Goal: Find specific page/section: Find specific page/section

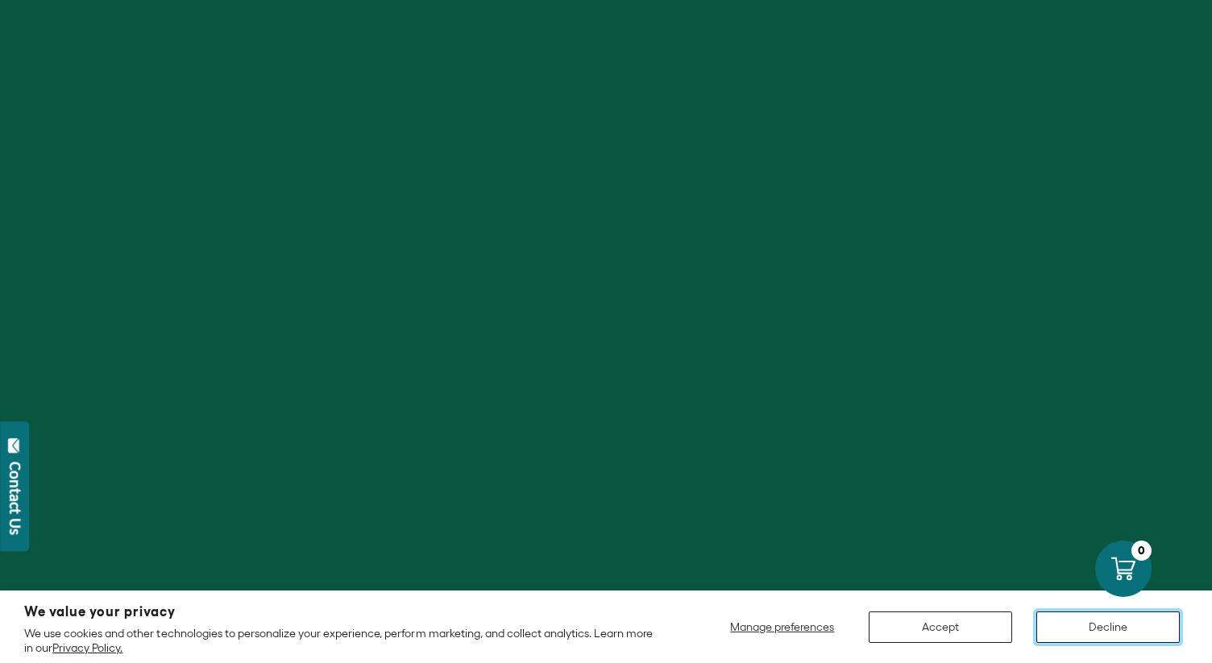
click at [1137, 633] on button "Decline" at bounding box center [1107, 626] width 143 height 31
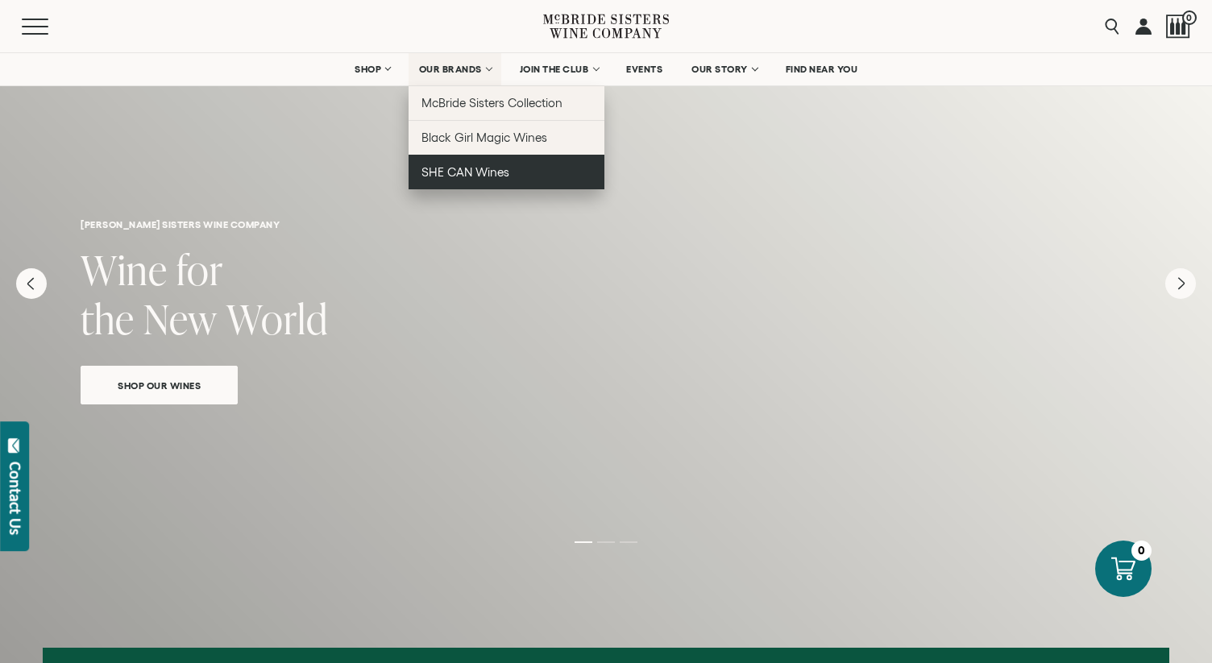
click at [530, 173] on link "SHE CAN Wines" at bounding box center [506, 172] width 196 height 35
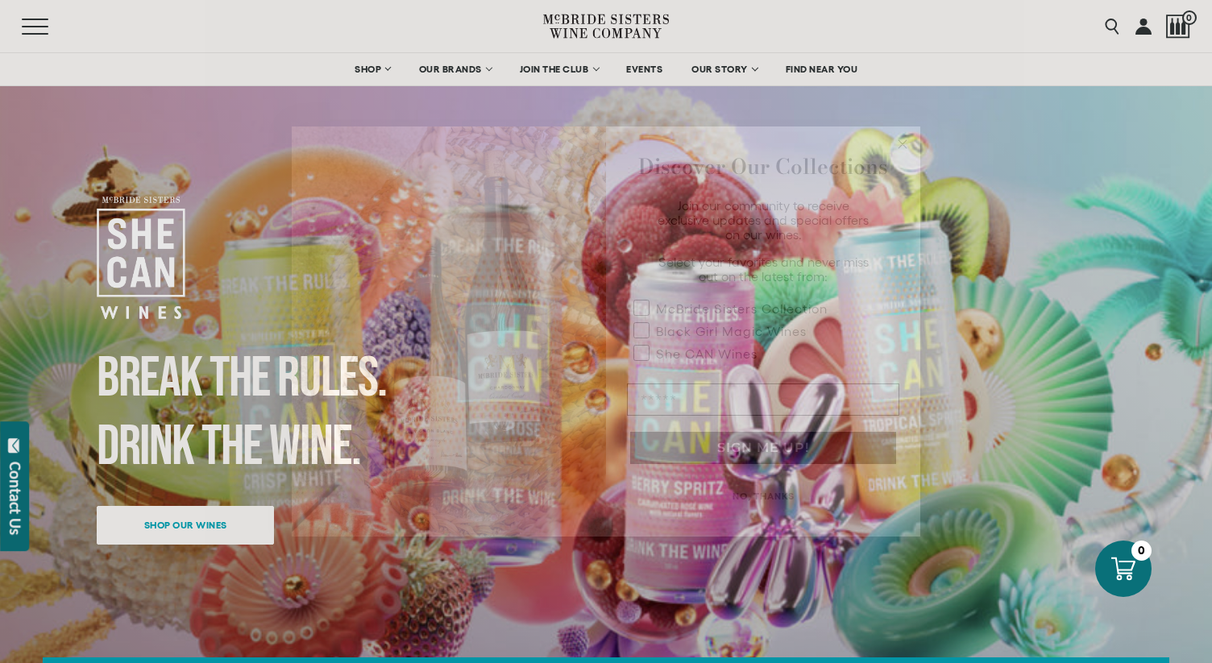
click at [903, 149] on circle "Close dialog" at bounding box center [902, 144] width 19 height 19
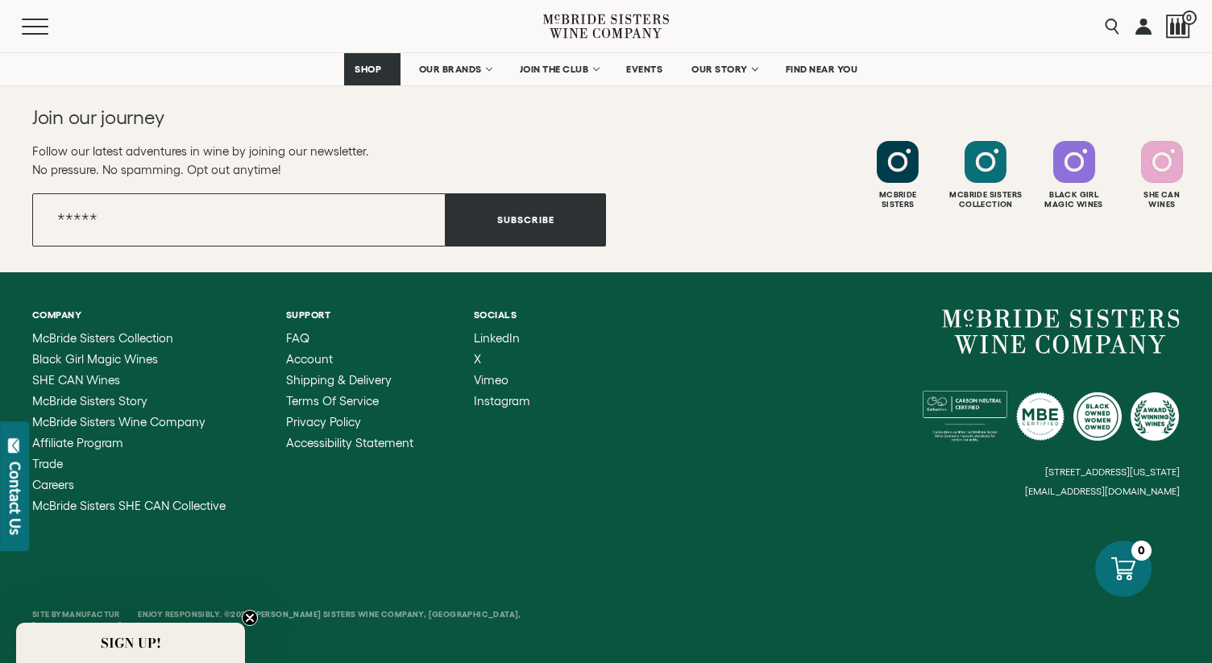
scroll to position [3440, 0]
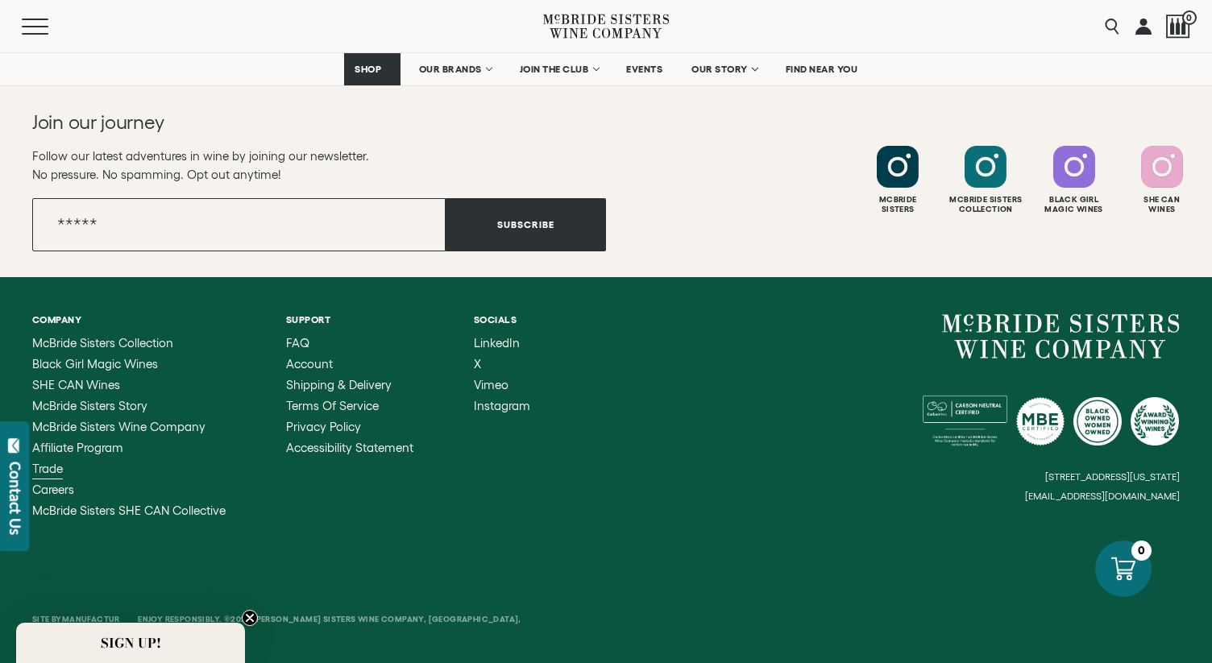
click at [47, 468] on span "Trade" at bounding box center [47, 469] width 31 height 14
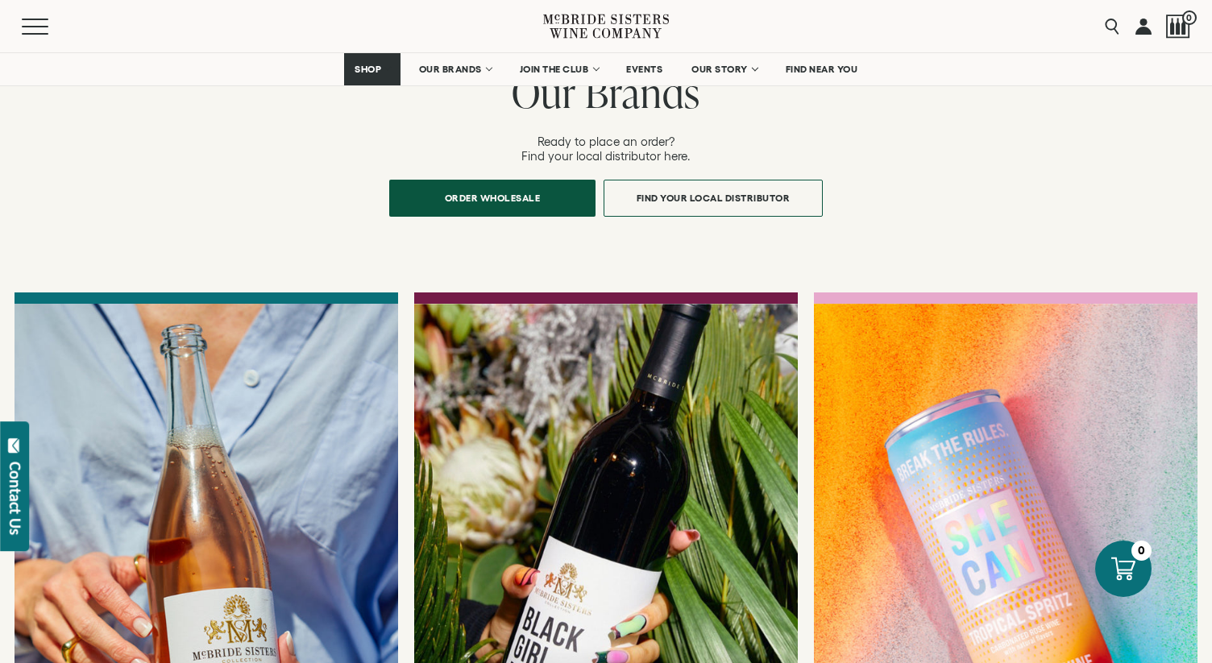
scroll to position [1161, 0]
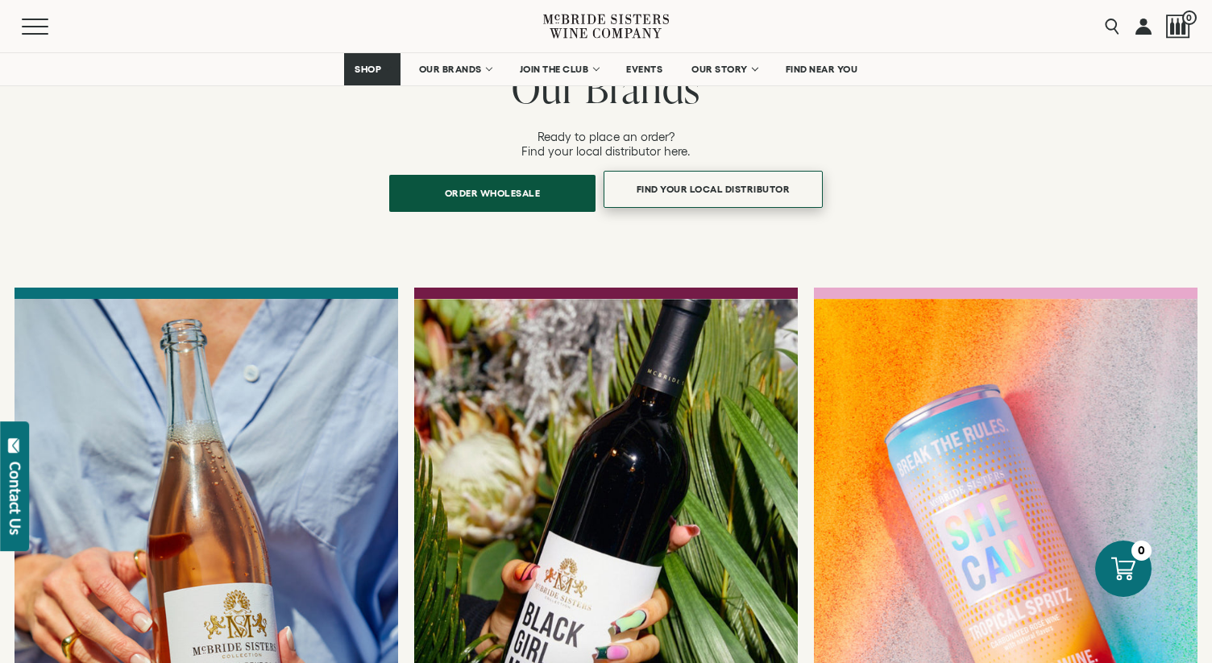
click at [680, 178] on span "Find Your Local Distributor" at bounding box center [713, 188] width 210 height 31
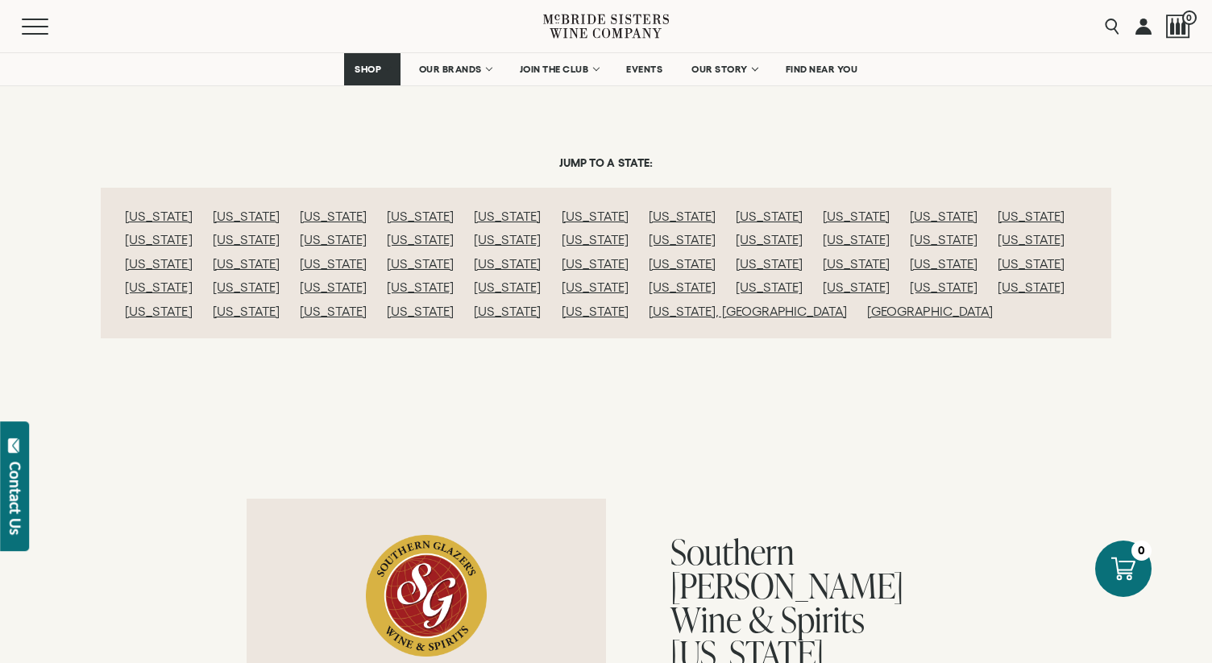
scroll to position [296, 0]
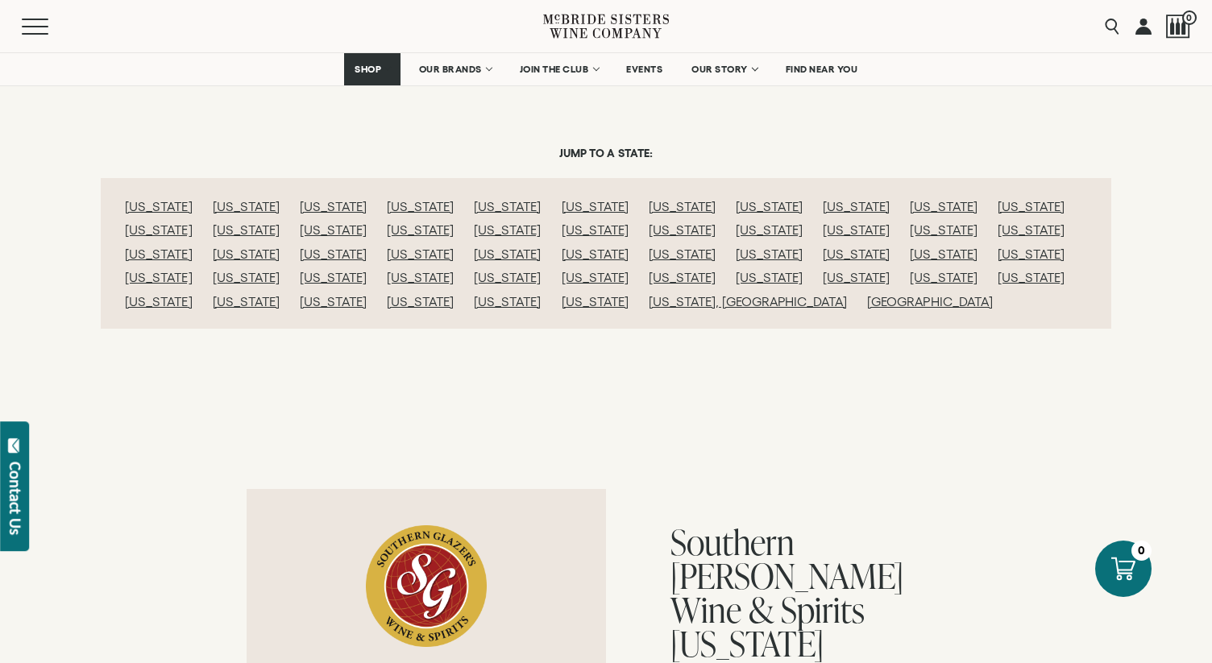
click at [454, 294] on link "West Virginia" at bounding box center [420, 301] width 67 height 15
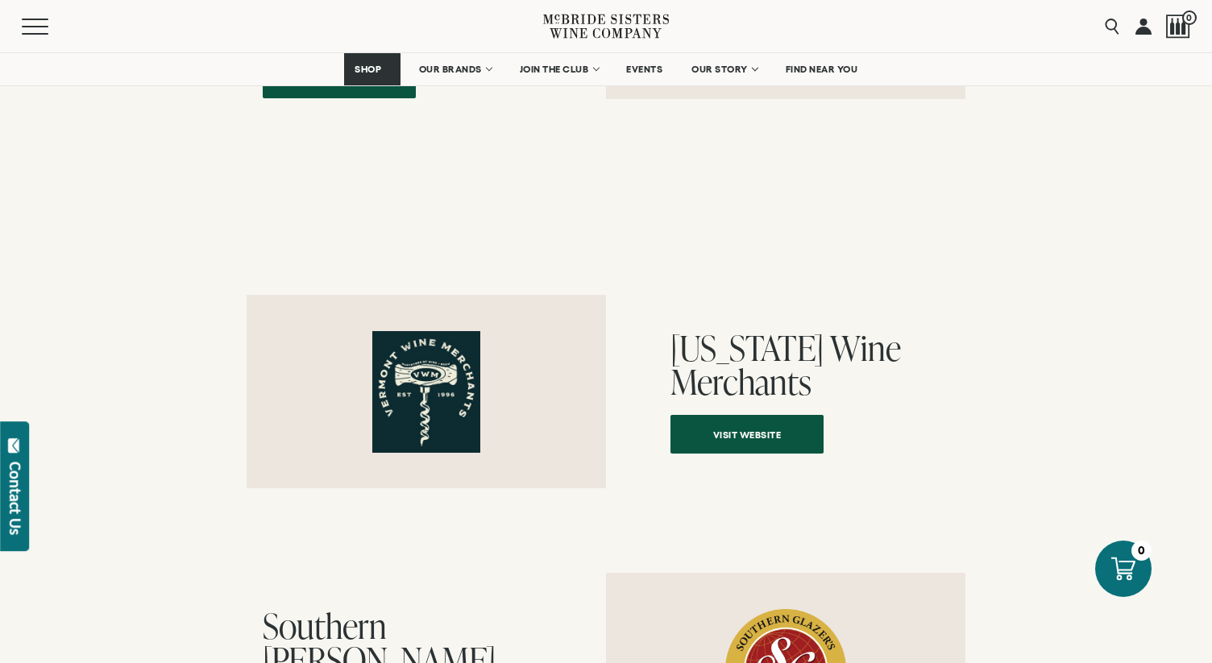
scroll to position [16587, 0]
